Goal: Task Accomplishment & Management: Complete application form

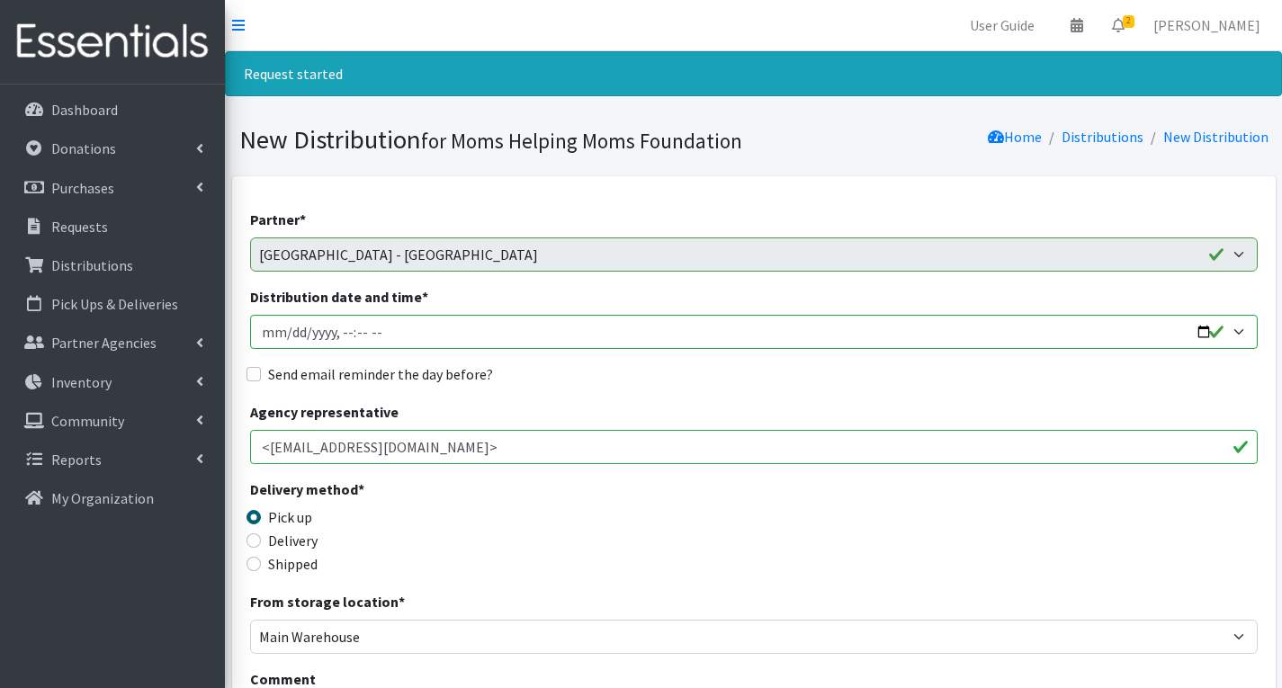
select select "6076"
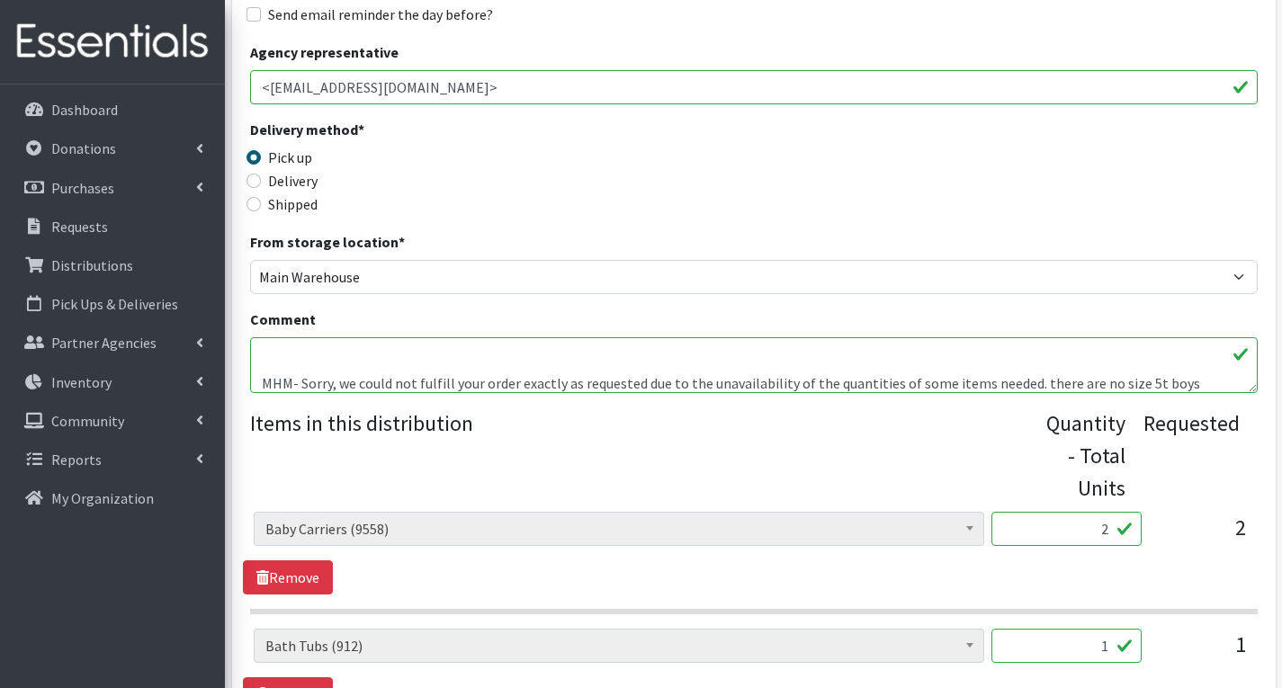
scroll to position [79, 0]
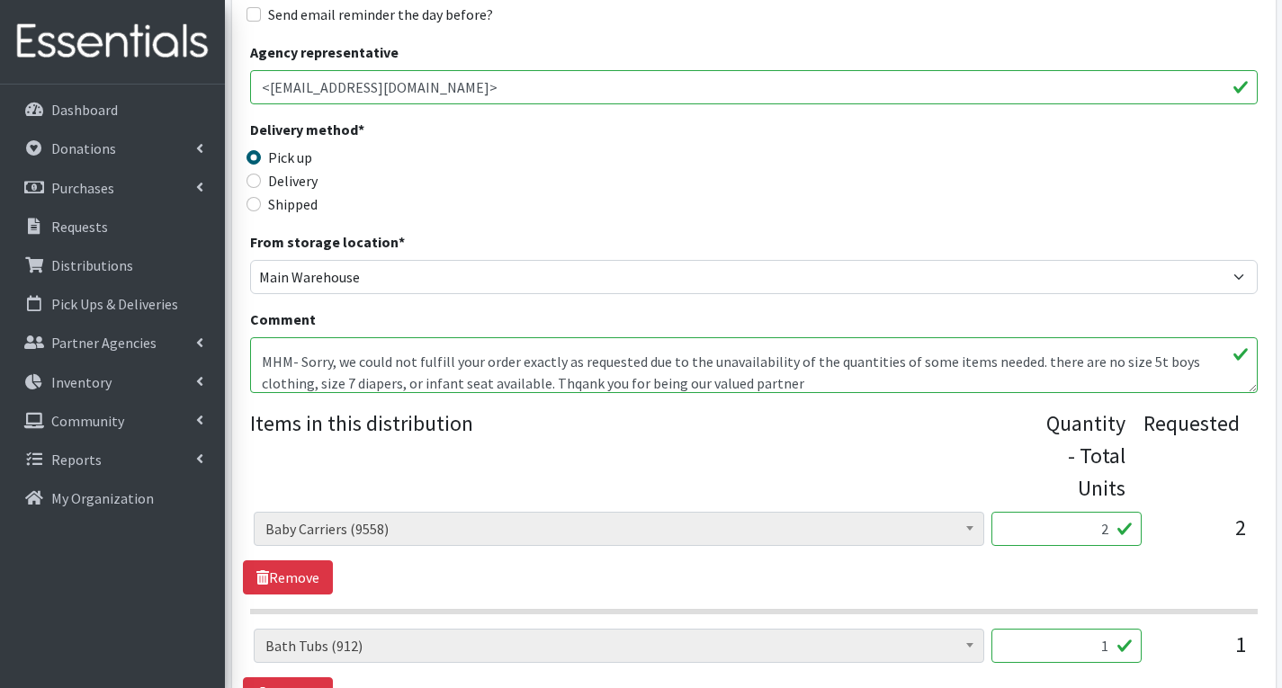
click at [486, 383] on textarea "We are serving with this order 60 families 135 people" at bounding box center [754, 365] width 1008 height 56
click at [319, 380] on textarea "We are serving with this order 60 families 135 people" at bounding box center [754, 365] width 1008 height 56
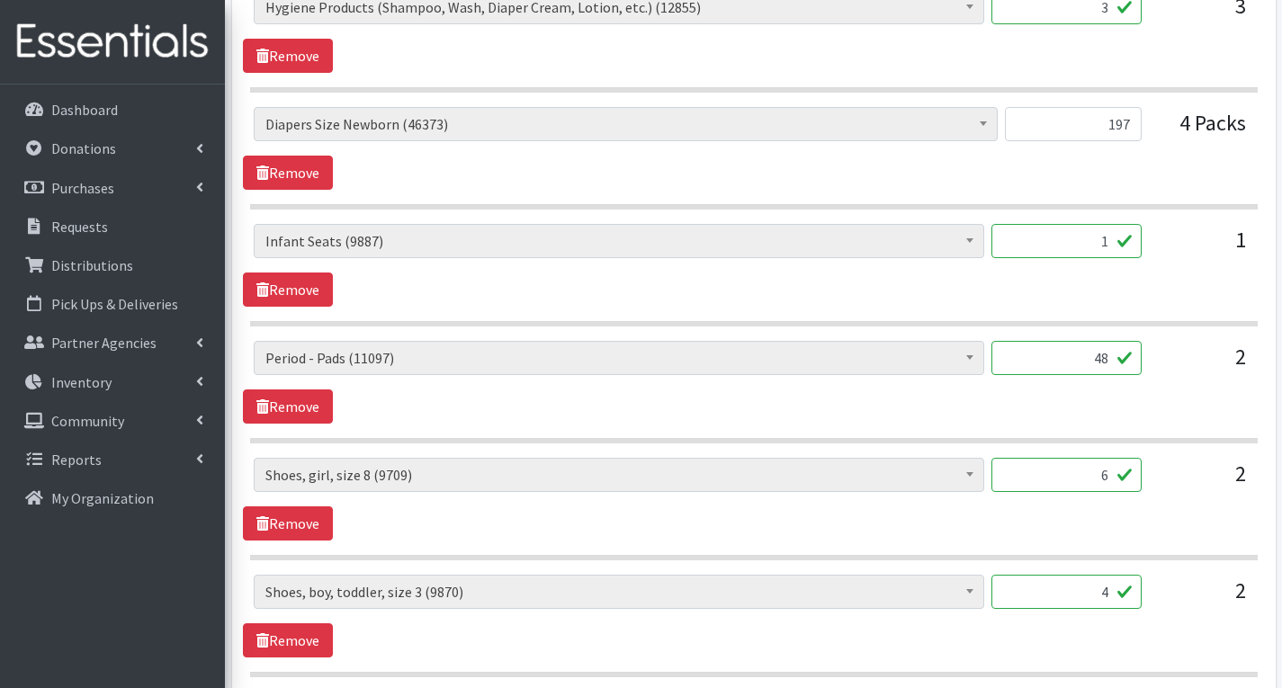
type textarea "We are serving with this order 60 families 135 people MHM- Sorry, we could not …"
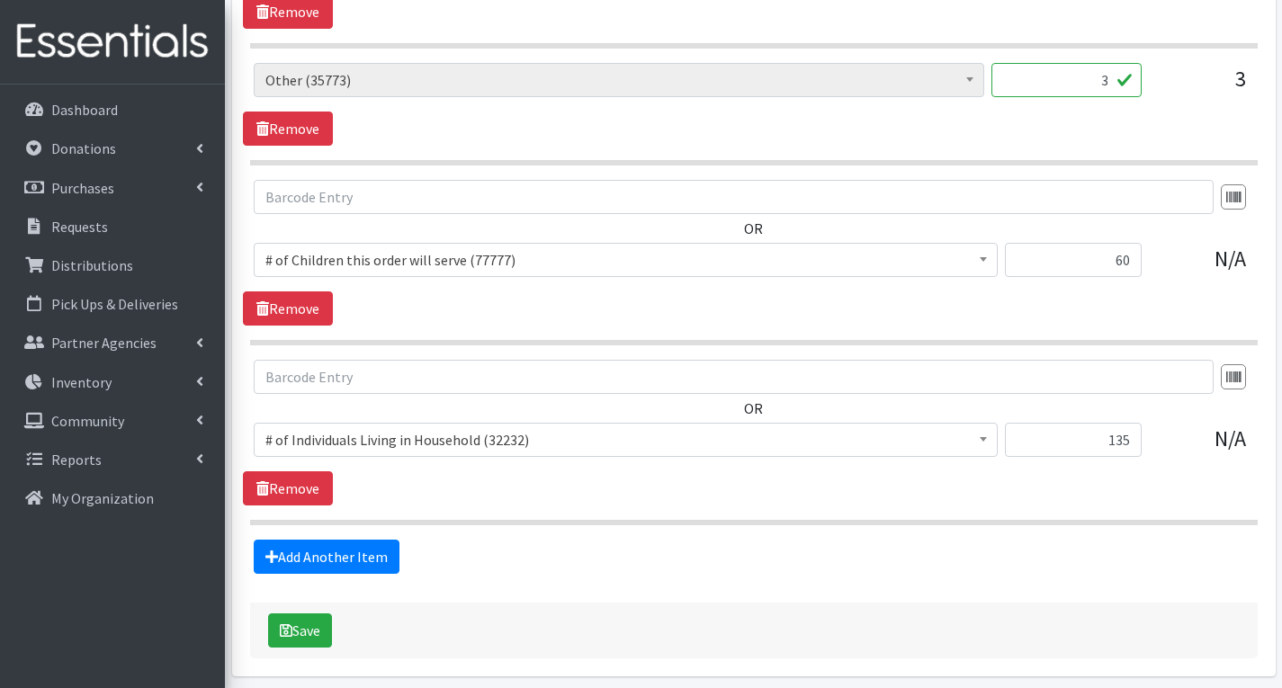
scroll to position [4623, 0]
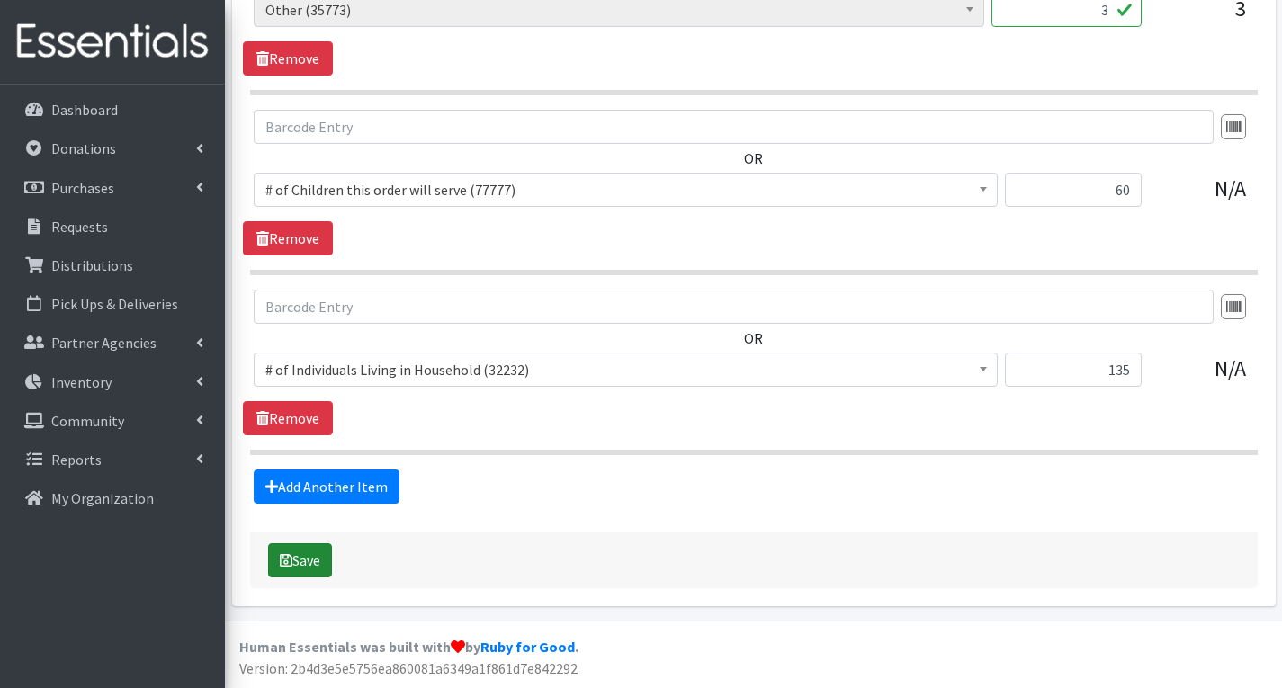
click at [293, 560] on button "Save" at bounding box center [300, 561] width 64 height 34
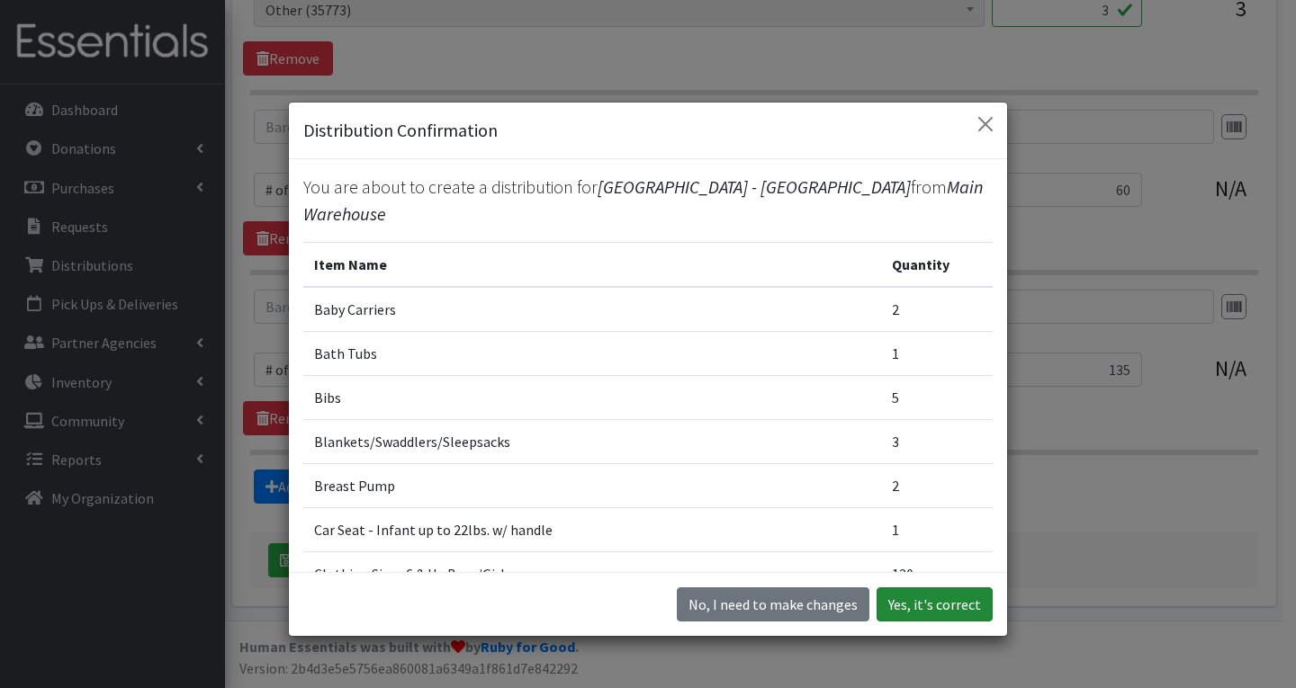
click at [895, 597] on button "Yes, it's correct" at bounding box center [934, 605] width 116 height 34
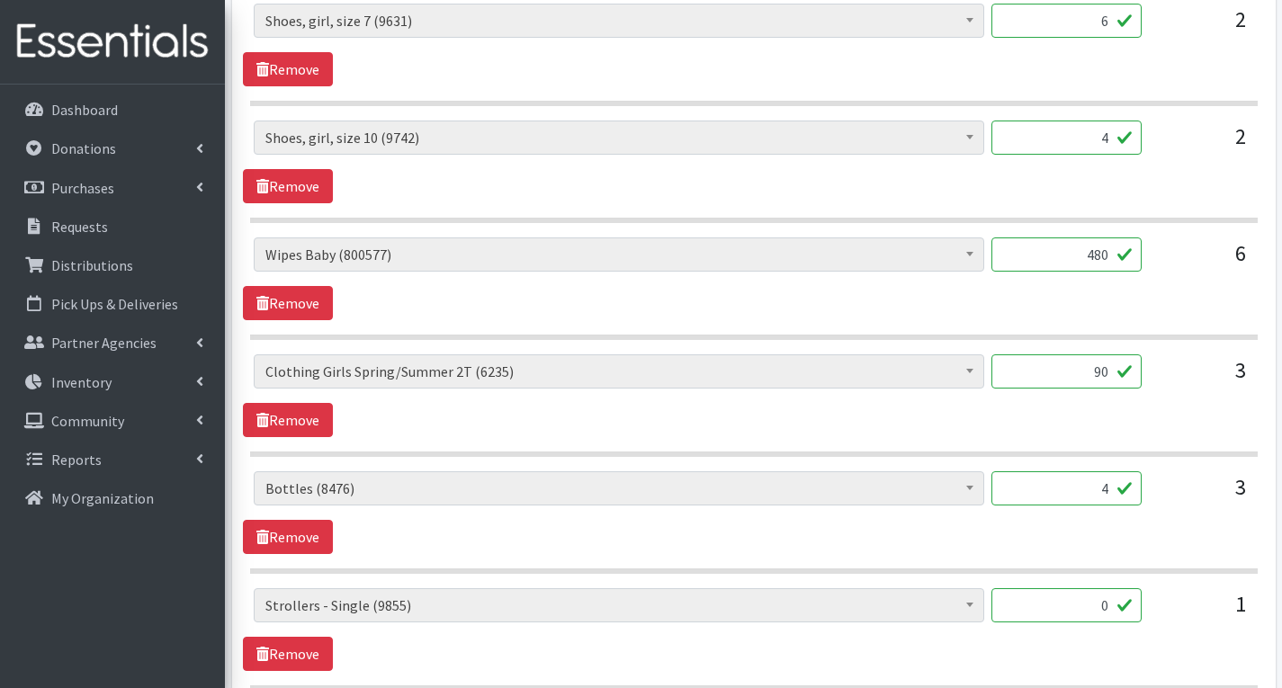
scroll to position [3420, 0]
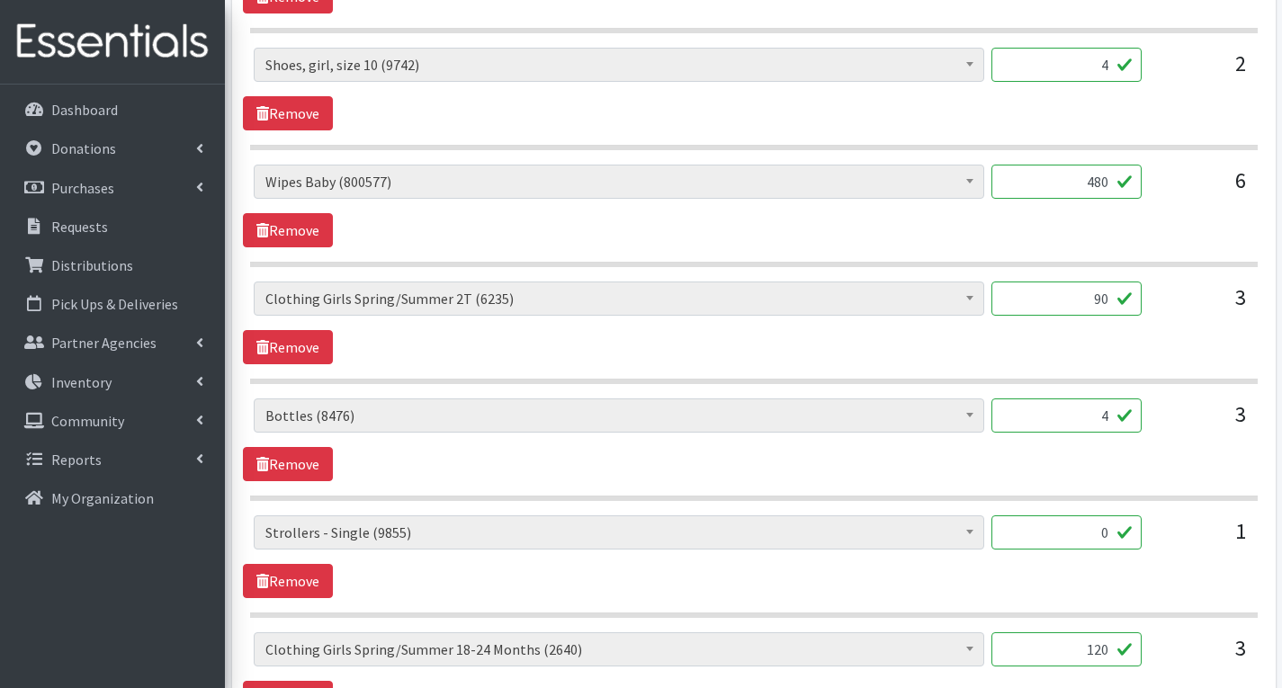
click at [1112, 535] on input "0" at bounding box center [1067, 533] width 150 height 34
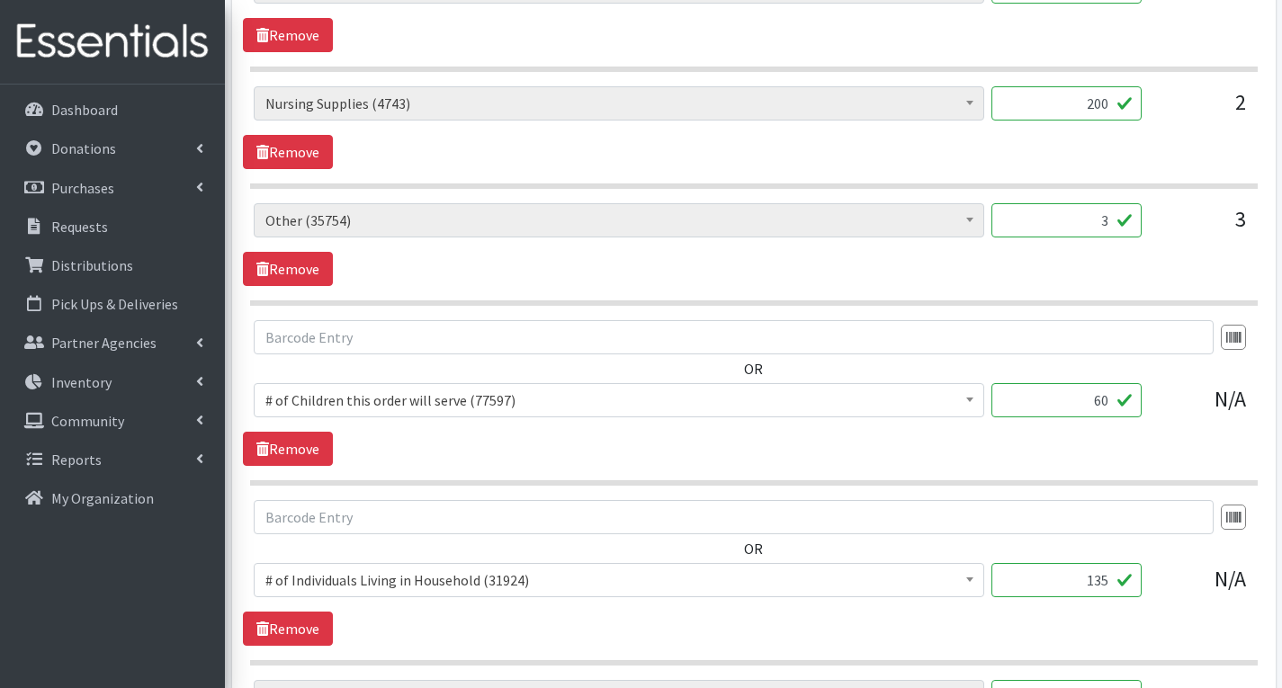
scroll to position [4679, 0]
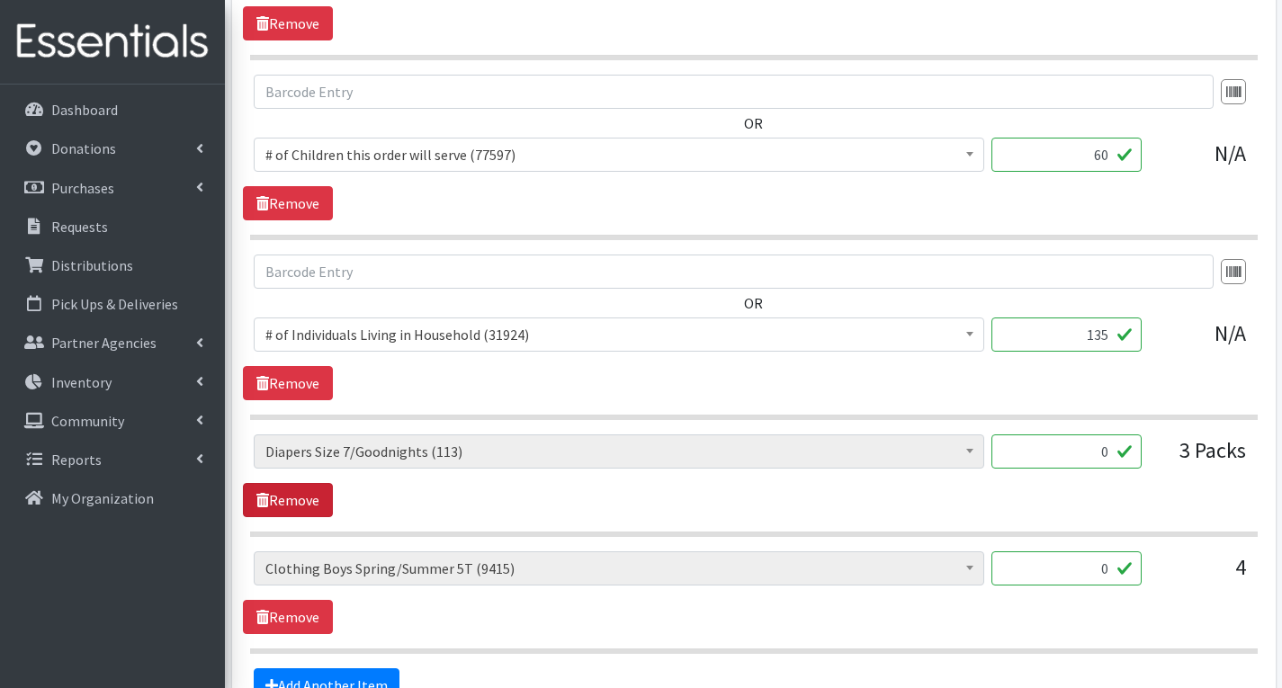
type input "1"
click at [313, 504] on link "Remove" at bounding box center [288, 500] width 90 height 34
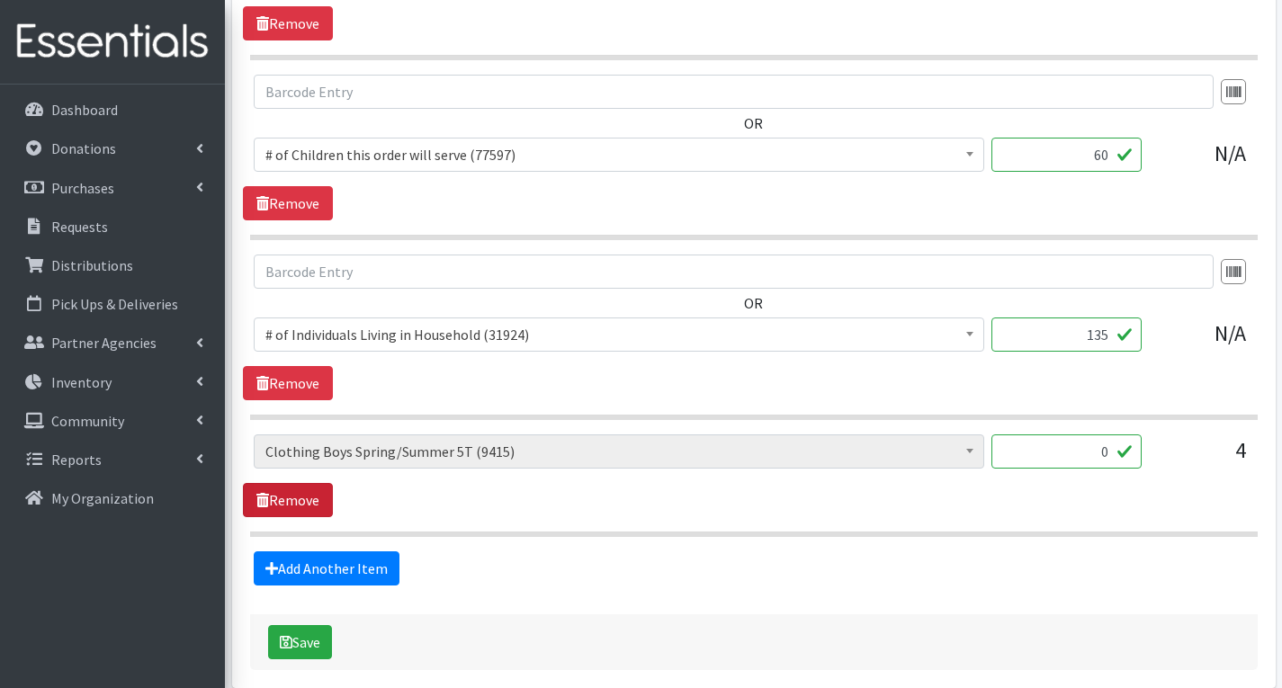
click at [314, 502] on link "Remove" at bounding box center [288, 500] width 90 height 34
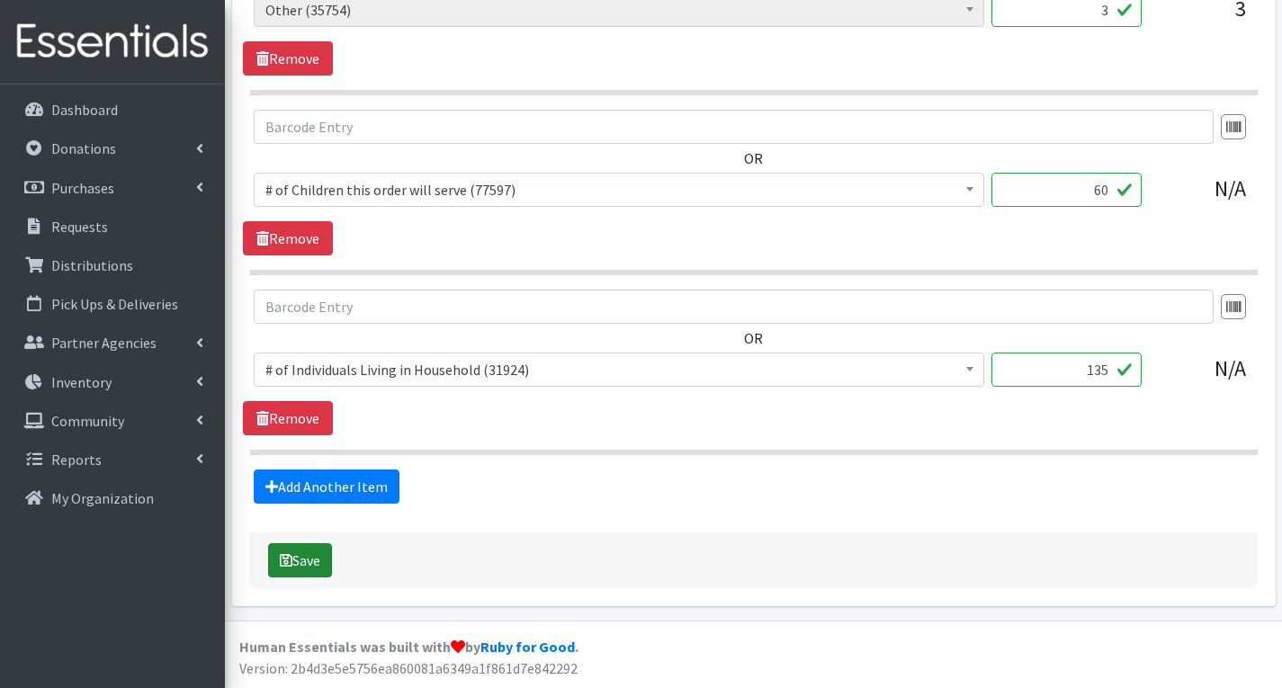
click at [314, 562] on button "Save" at bounding box center [300, 561] width 64 height 34
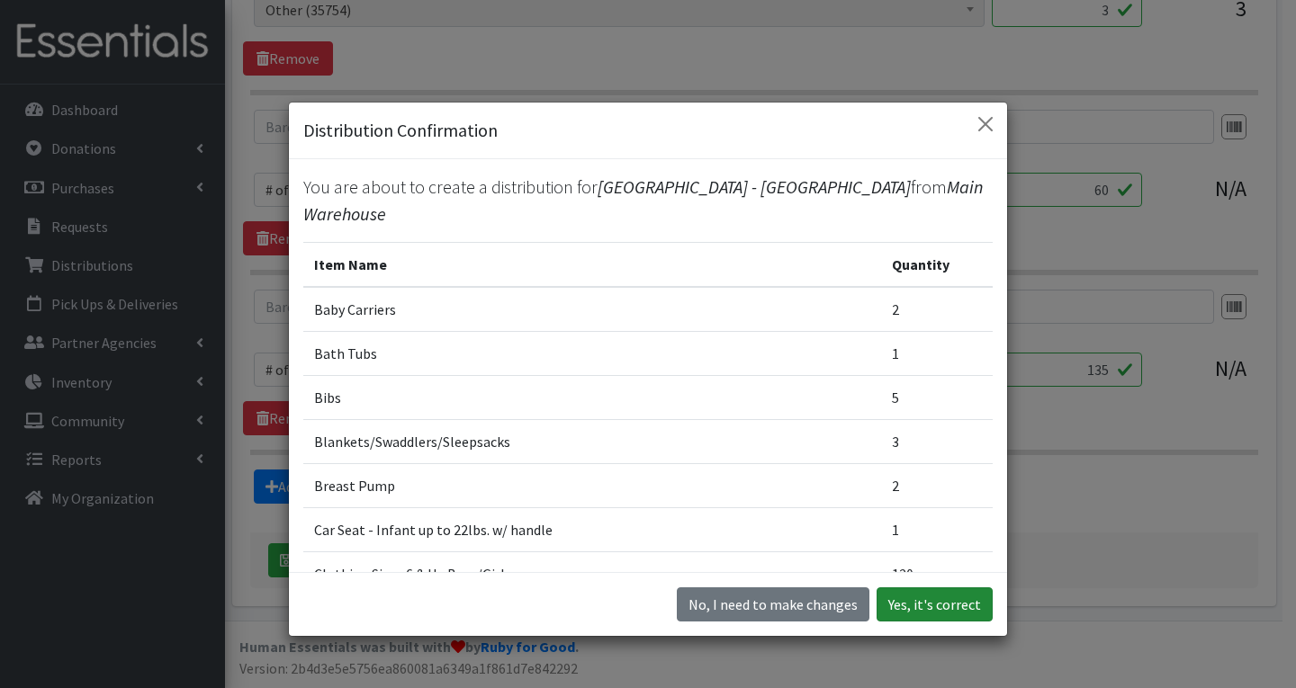
click at [946, 610] on button "Yes, it's correct" at bounding box center [934, 605] width 116 height 34
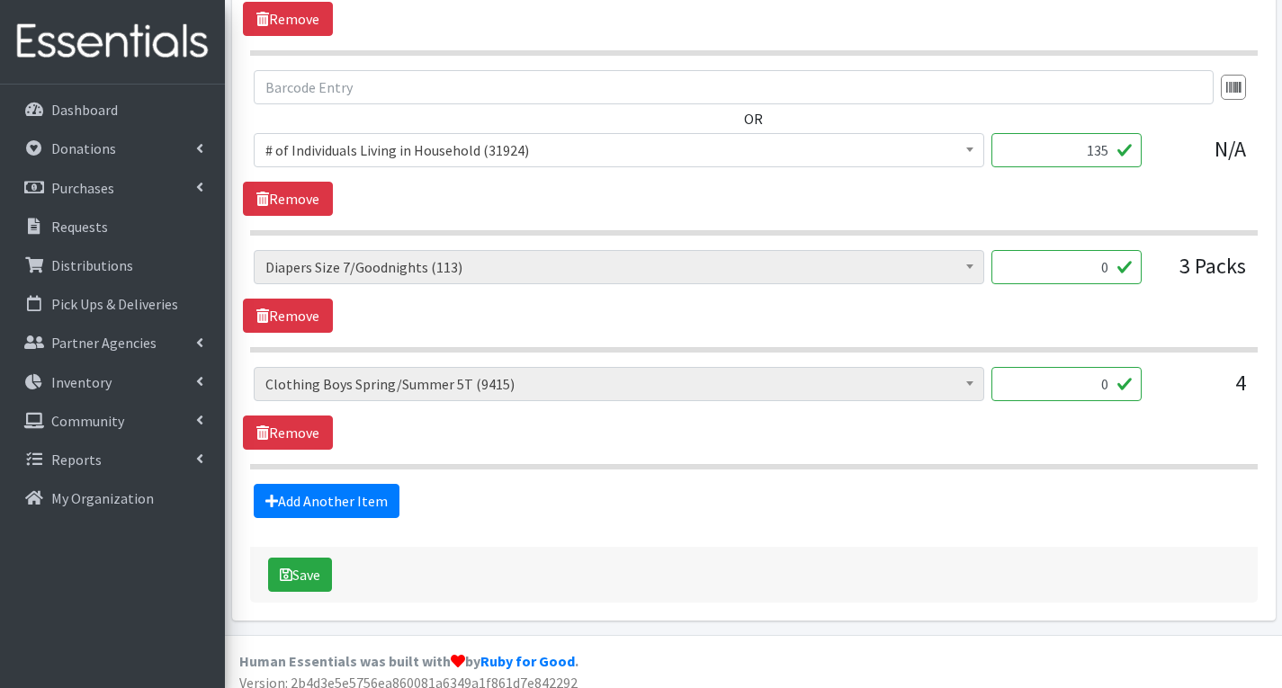
scroll to position [4900, 0]
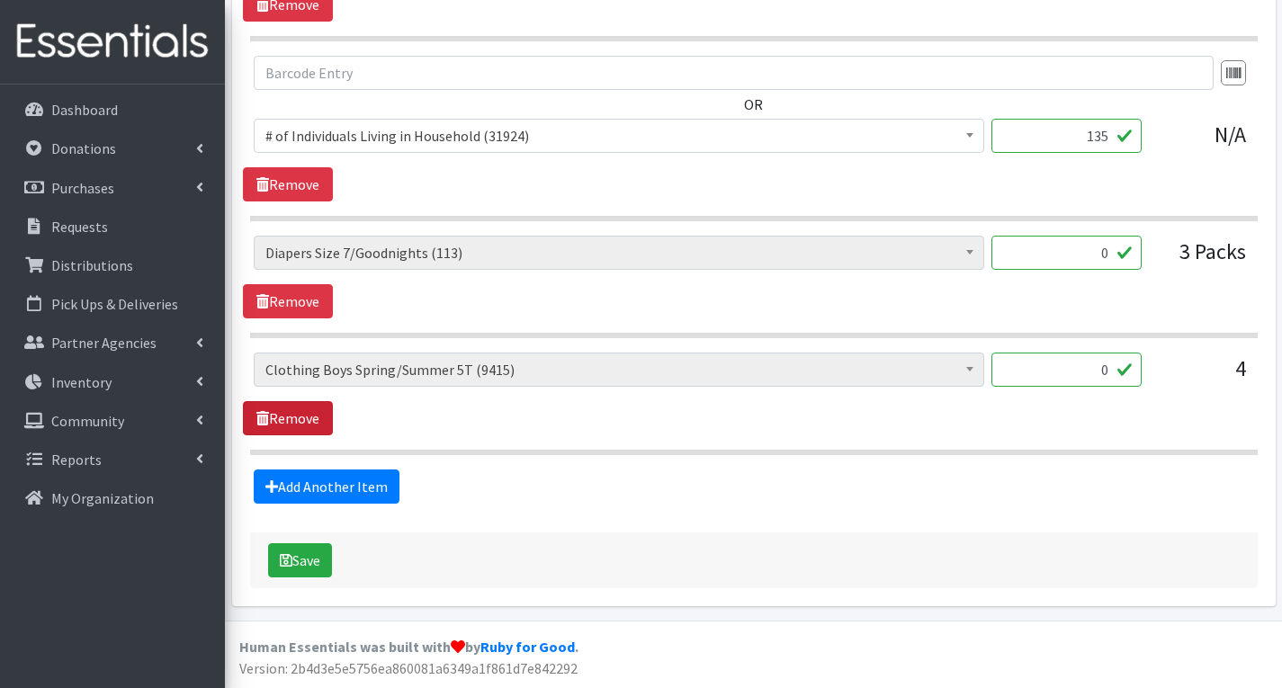
click at [280, 419] on link "Remove" at bounding box center [288, 418] width 90 height 34
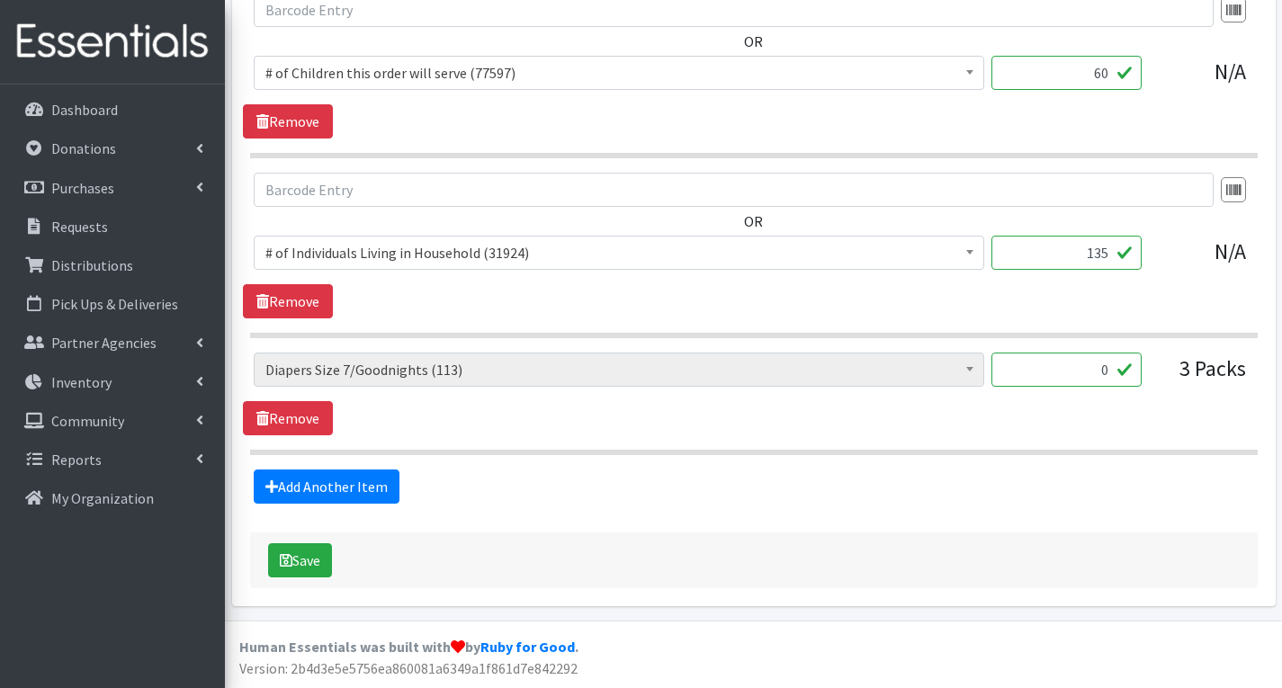
scroll to position [4783, 0]
click at [289, 417] on link "Remove" at bounding box center [288, 418] width 90 height 34
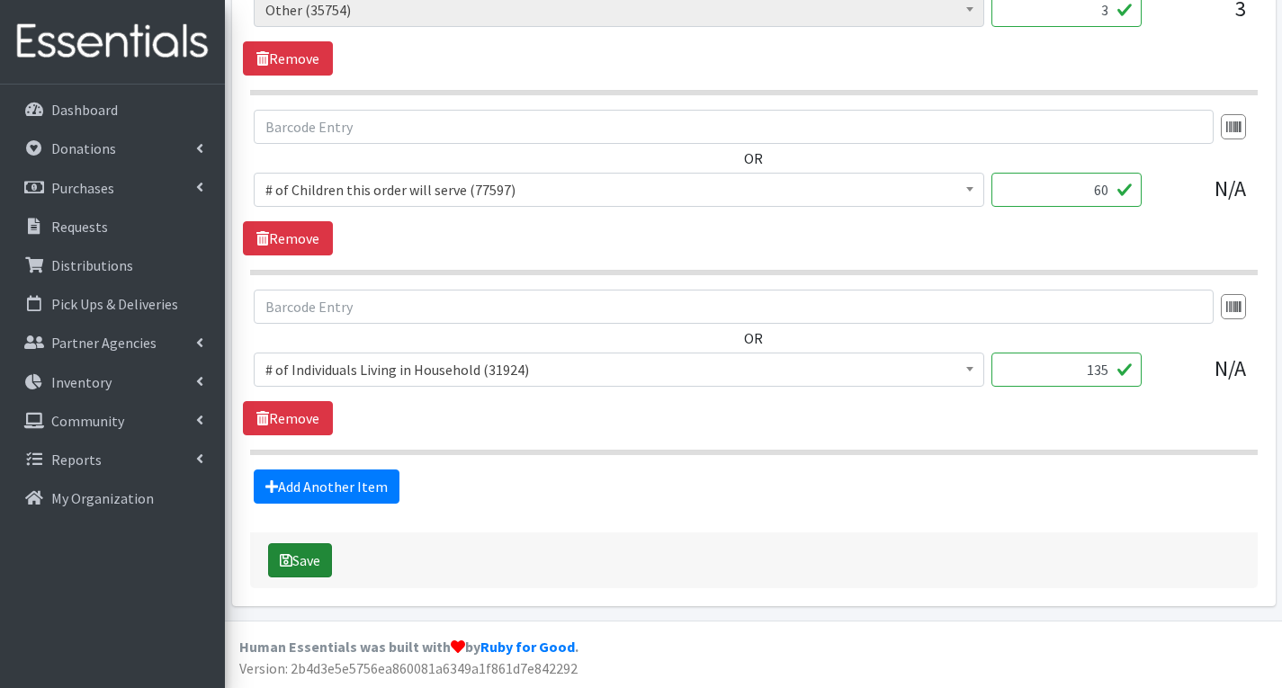
click at [306, 559] on button "Save" at bounding box center [300, 561] width 64 height 34
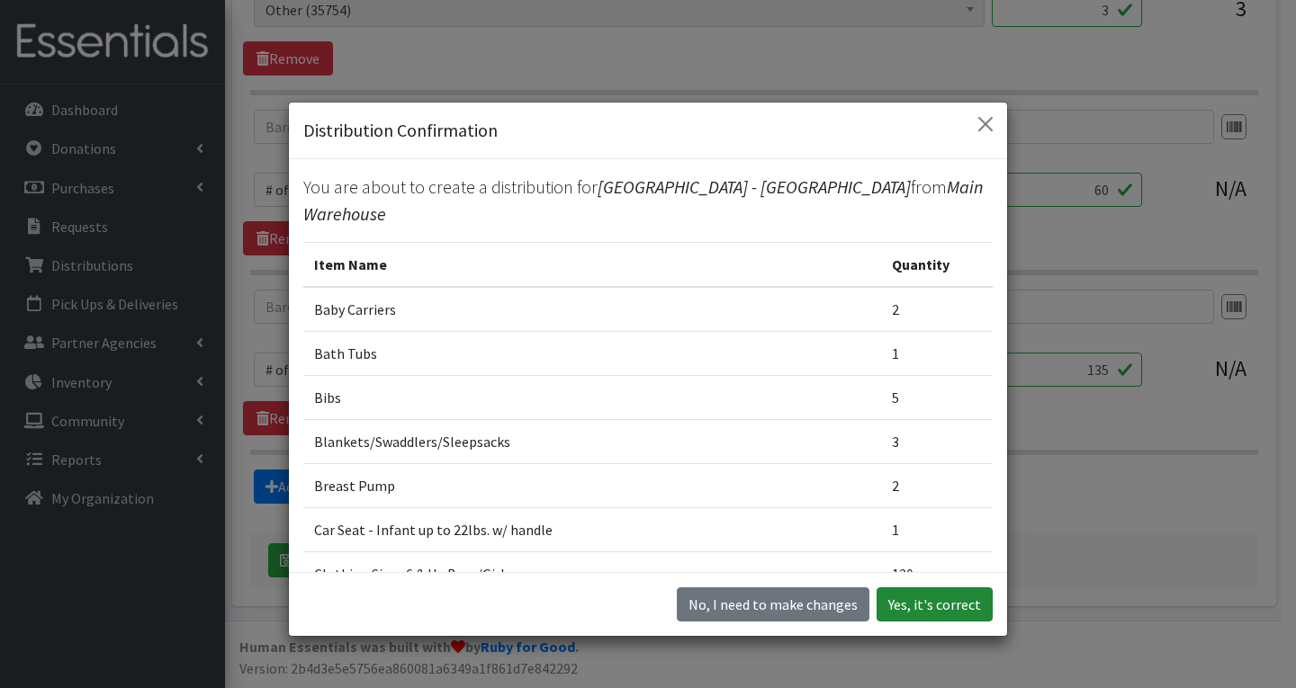
click at [978, 606] on button "Yes, it's correct" at bounding box center [934, 605] width 116 height 34
